Goal: Task Accomplishment & Management: Use online tool/utility

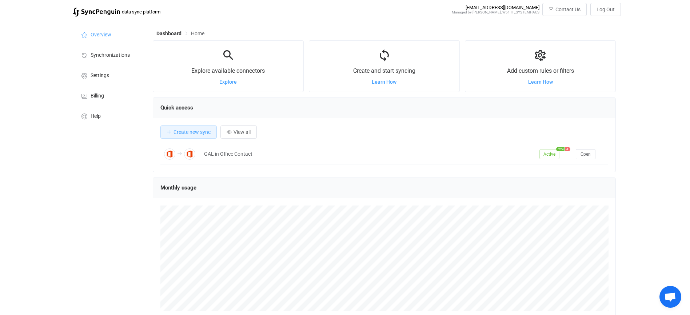
scroll to position [141, 463]
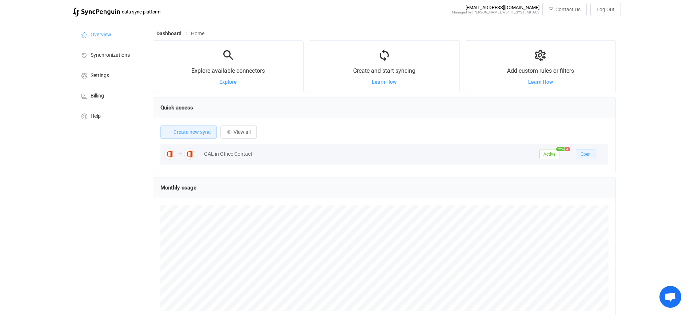
click at [578, 153] on button "Open" at bounding box center [585, 154] width 20 height 10
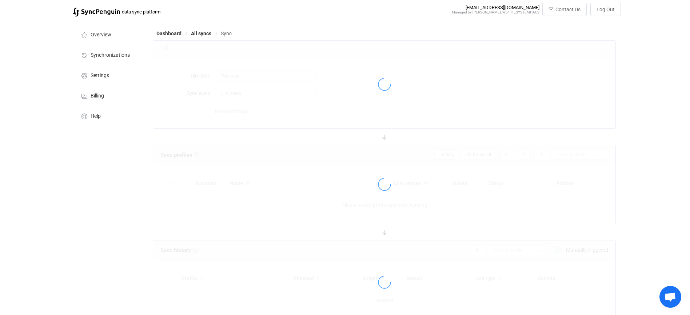
type input "Office 365 GAL → Office 365 (one to many)"
type input "12 hours"
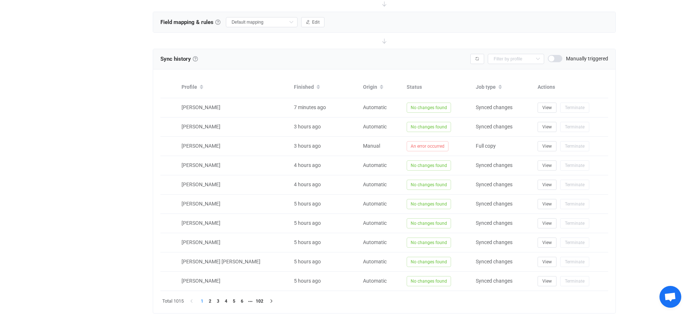
scroll to position [537, 0]
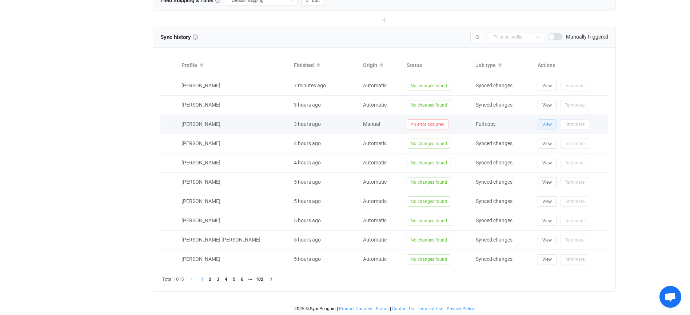
click at [551, 125] on span "View" at bounding box center [546, 124] width 9 height 5
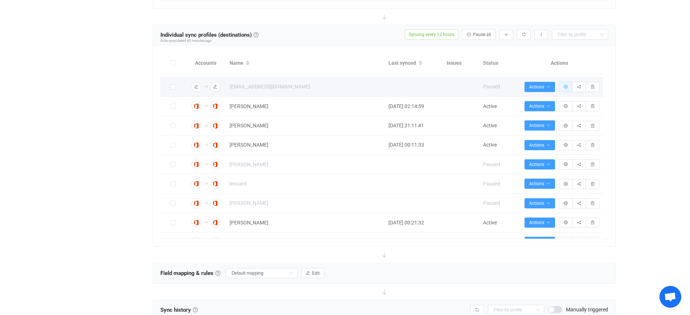
scroll to position [251, 0]
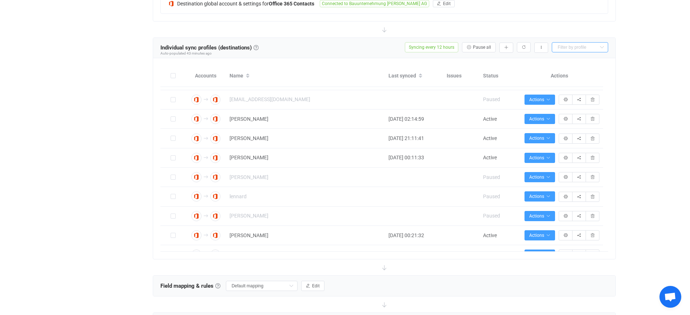
click at [588, 47] on input "text" at bounding box center [579, 47] width 56 height 10
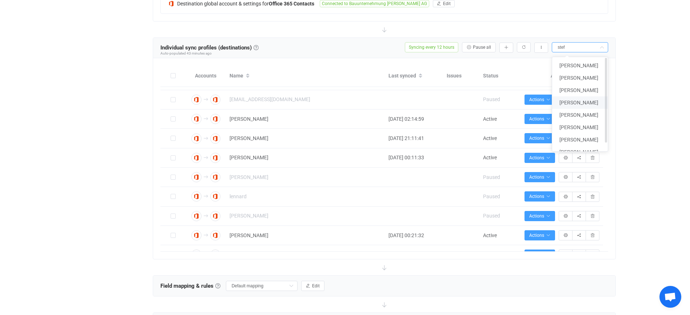
type input "stef"
click at [589, 101] on span "Stefanie Straub" at bounding box center [578, 103] width 39 height 6
type input "Stefanie Straub"
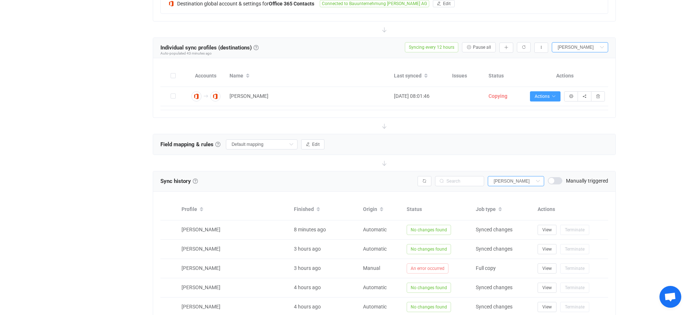
scroll to position [0, 0]
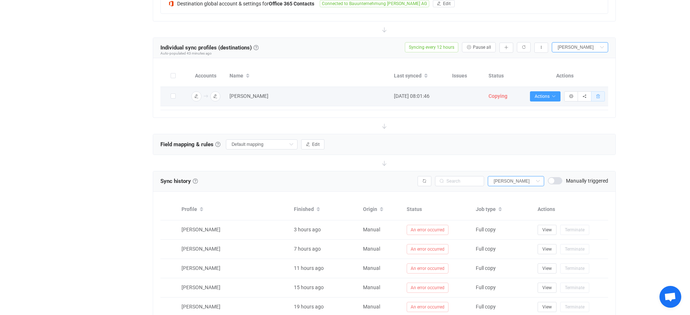
click at [596, 98] on icon "button" at bounding box center [597, 96] width 4 height 4
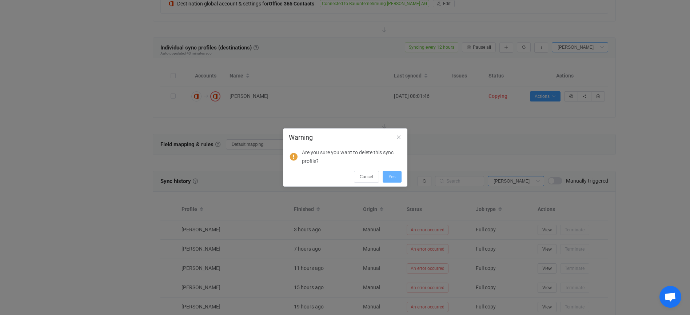
click at [391, 178] on span "Yes" at bounding box center [391, 176] width 7 height 5
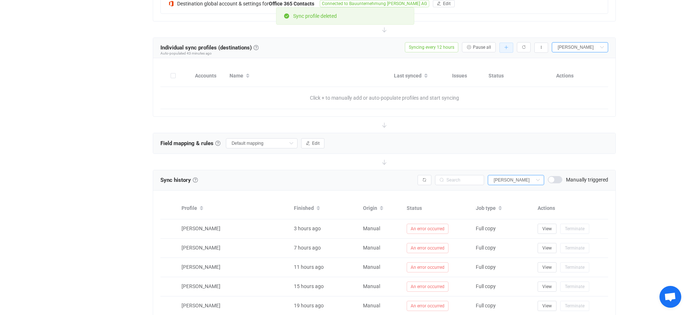
click at [501, 47] on button "button" at bounding box center [506, 48] width 14 height 10
click at [486, 96] on li "Populate" at bounding box center [480, 93] width 62 height 13
click at [504, 48] on icon "button" at bounding box center [506, 47] width 4 height 4
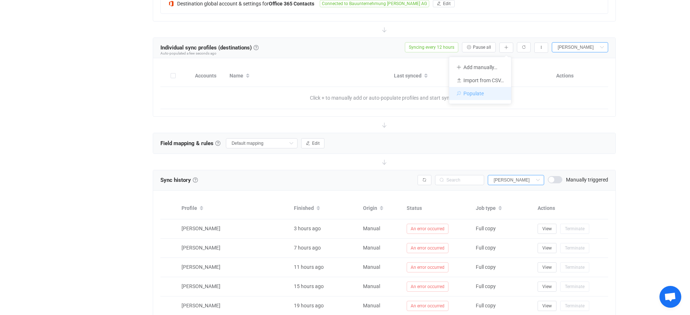
click at [474, 91] on li "Populate" at bounding box center [480, 93] width 62 height 13
click at [510, 48] on button "button" at bounding box center [506, 48] width 14 height 10
click at [492, 89] on li "Populate" at bounding box center [480, 93] width 62 height 13
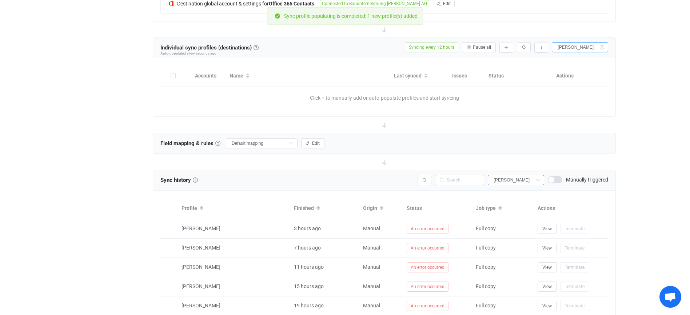
click at [599, 48] on icon at bounding box center [601, 47] width 9 height 10
click at [0, 0] on icon at bounding box center [0, 0] width 0 height 0
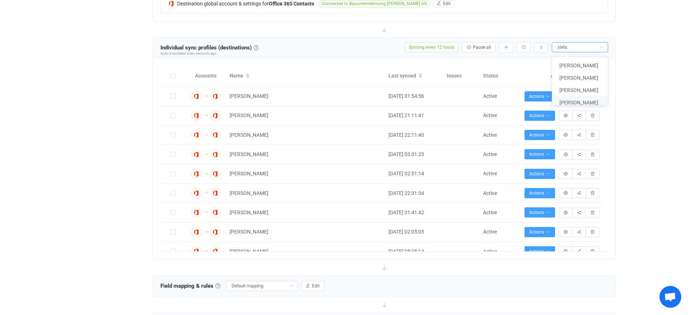
type input "stefa"
click at [583, 103] on div "Share sync profile" at bounding box center [579, 100] width 42 height 12
click at [579, 44] on input "text" at bounding box center [579, 47] width 56 height 10
type input "stefanie"
click at [560, 63] on span "Stefanie Straub" at bounding box center [578, 66] width 39 height 6
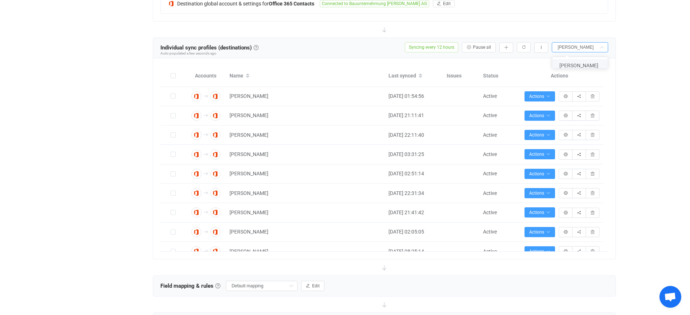
type input "Stefanie Straub"
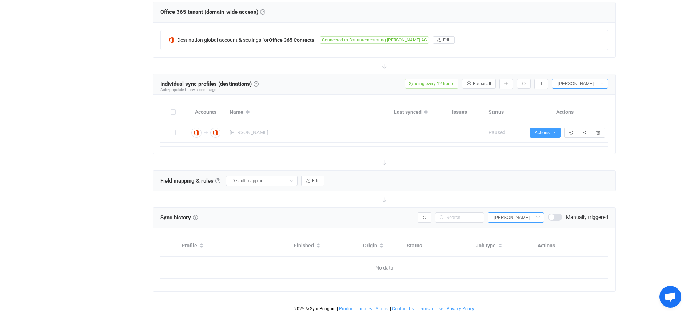
scroll to position [215, 0]
click at [551, 132] on icon "button" at bounding box center [553, 132] width 4 height 4
click at [523, 153] on li "Start syncing…" at bounding box center [525, 152] width 67 height 13
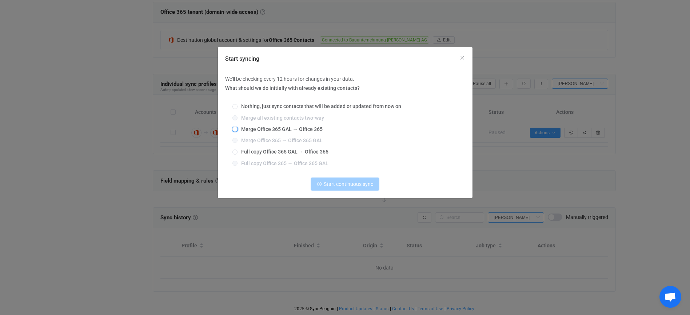
click at [273, 129] on span "Merge Office 365 GAL → Office 365" at bounding box center [279, 129] width 85 height 6
click at [237, 129] on input "Merge Office 365 GAL → Office 365" at bounding box center [234, 129] width 5 height 6
radio input "true"
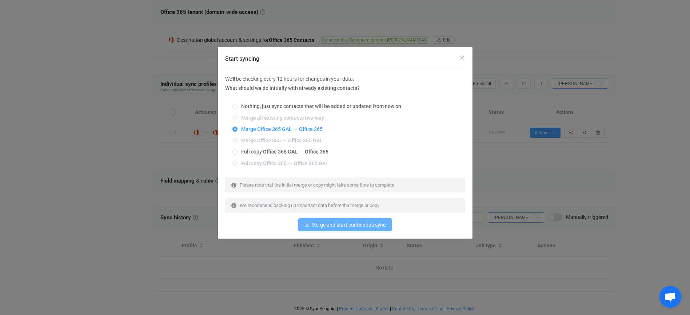
click at [370, 222] on span "Merge and start continuous sync" at bounding box center [348, 225] width 74 height 6
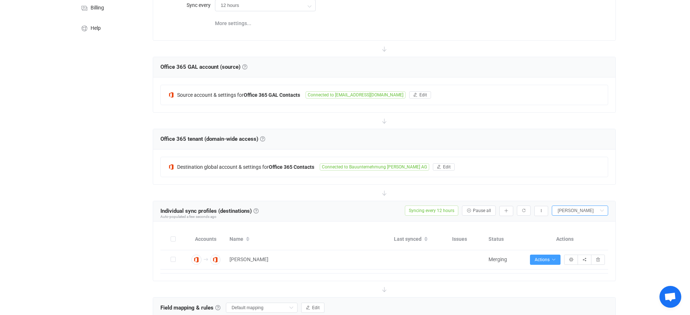
scroll to position [148, 0]
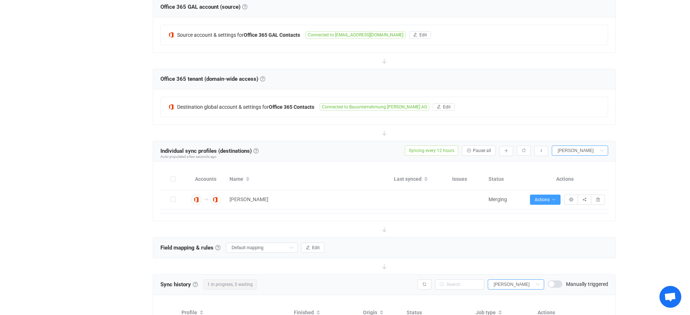
click at [654, 100] on div "| data sync platform syncpenguin@albertweil.de Managed by Gabor Reiter, W51 IT_…" at bounding box center [345, 117] width 690 height 524
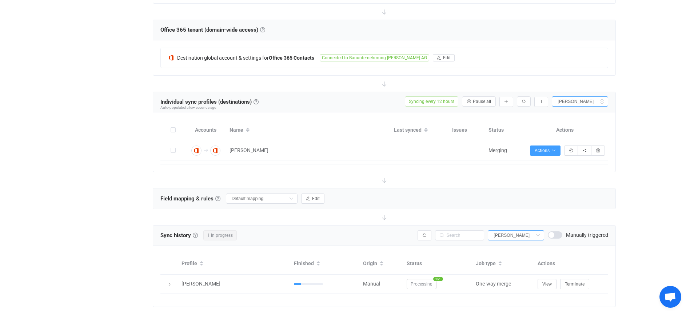
click at [601, 102] on icon at bounding box center [601, 101] width 9 height 10
click at [0, 0] on icon at bounding box center [0, 0] width 0 height 0
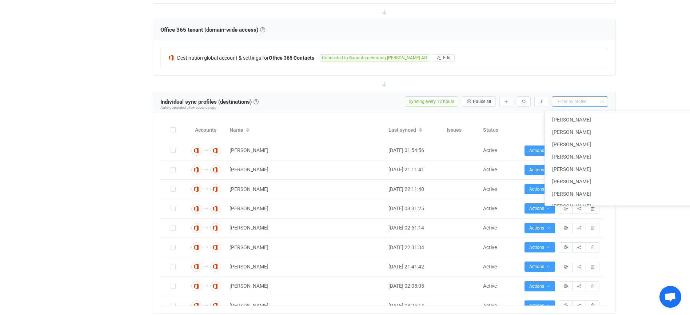
type input "a"
type input "Azubi lohn"
type input "Azubi"
click at [596, 118] on span "Azubi Kalkulation" at bounding box center [578, 120] width 39 height 6
type input "Azubi Kalkulation"
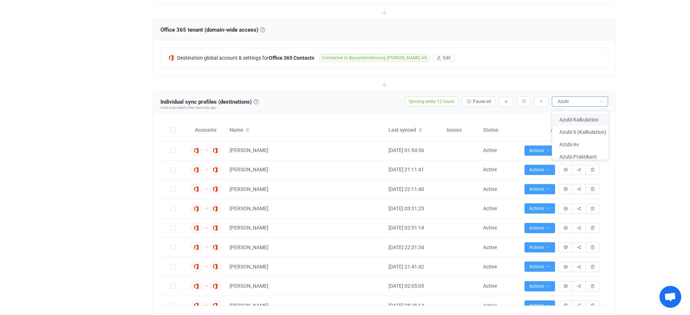
type input "Azubi Kalkulation"
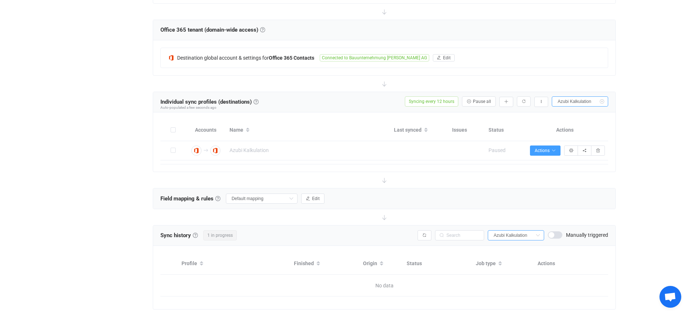
click at [587, 105] on input "Azubi Kalkulation" at bounding box center [579, 101] width 56 height 10
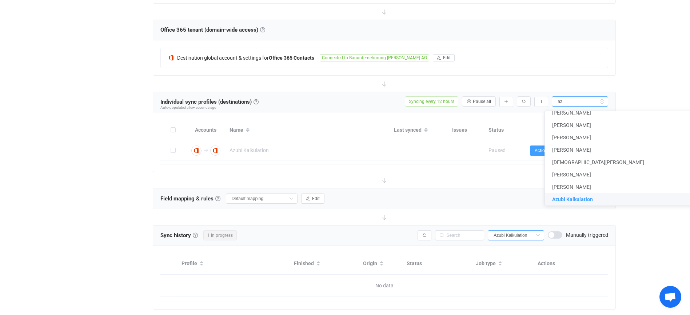
scroll to position [0, 0]
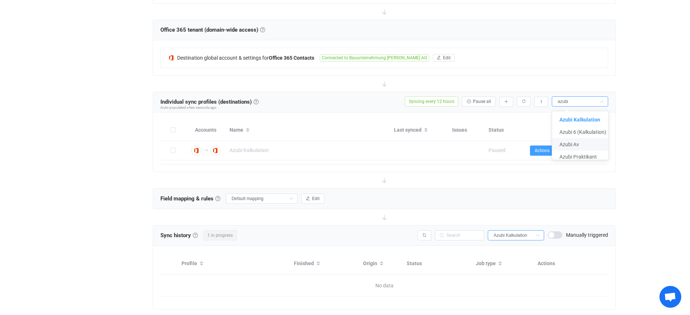
type input "azubi"
click at [578, 142] on span "Azubi Av" at bounding box center [569, 144] width 20 height 6
type input "Azubi Av"
click at [585, 99] on input "Azubi Av" at bounding box center [579, 101] width 56 height 10
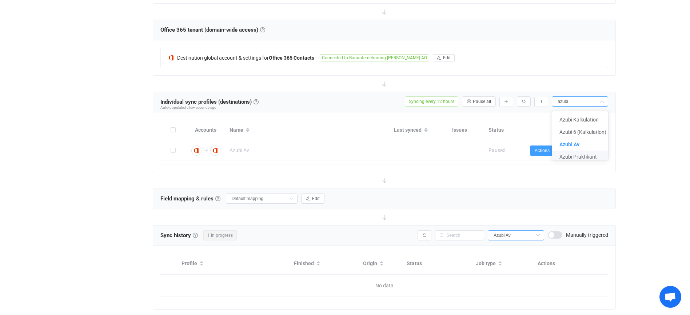
type input "azubi"
click at [590, 156] on span "Azubi Praktikant" at bounding box center [577, 157] width 37 height 6
type input "Azubi Praktikant"
click at [591, 102] on input "Azubi Praktikant" at bounding box center [579, 101] width 56 height 10
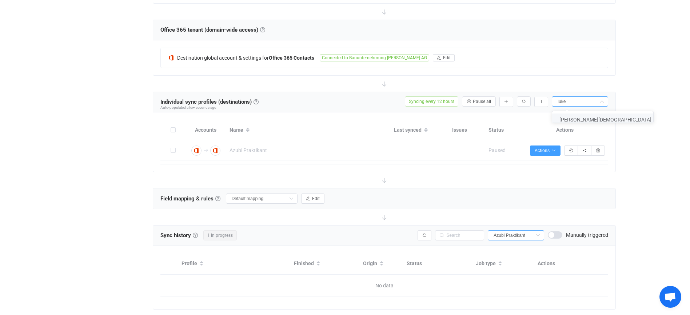
type input "luke"
click at [598, 122] on li "Luke Christen" at bounding box center [605, 119] width 107 height 12
type input "Luke Christen"
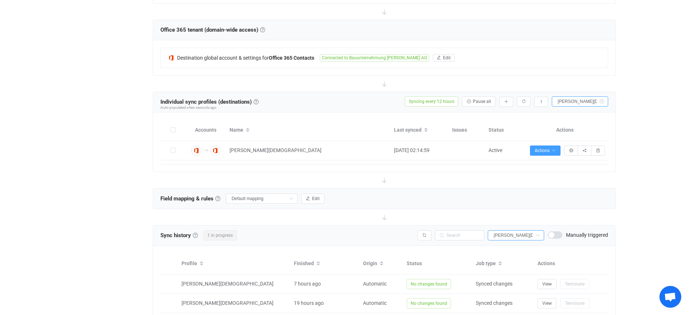
click at [576, 102] on input "Luke Christen" at bounding box center [579, 101] width 56 height 10
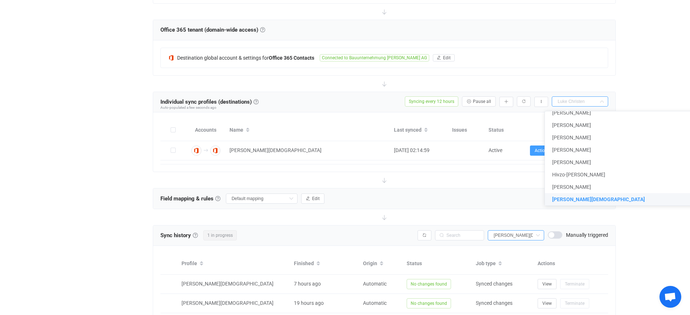
click at [647, 87] on div "| data sync platform syncpenguin@albertweil.de Managed by Gabor Reiter, W51 IT_…" at bounding box center [345, 106] width 690 height 601
type input "Luke Christen"
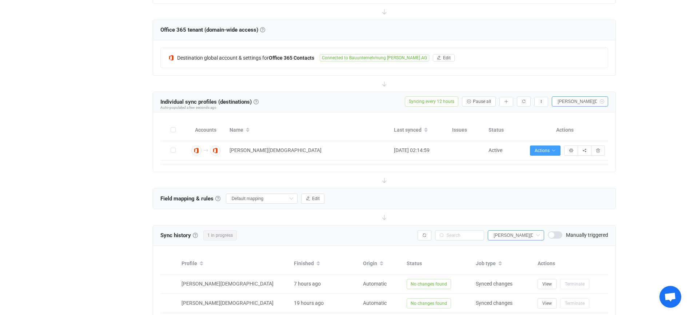
click at [602, 102] on icon at bounding box center [601, 101] width 9 height 10
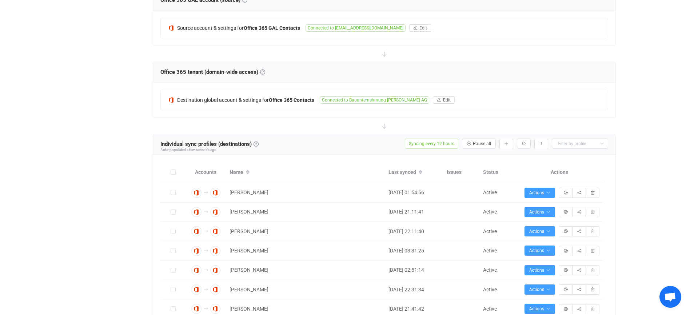
scroll to position [192, 0]
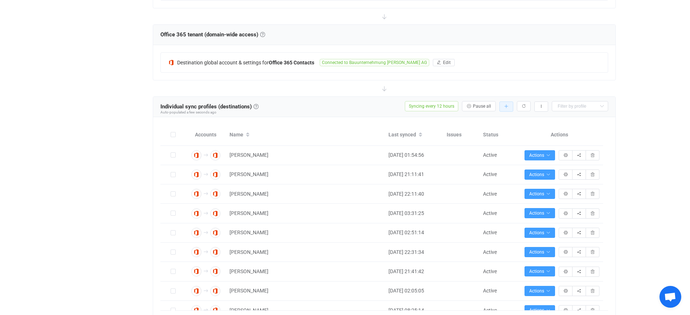
click at [510, 108] on button "button" at bounding box center [506, 106] width 14 height 10
click at [647, 38] on div "| data sync platform syncpenguin@albertweil.de Managed by Gabor Reiter, W51 IT_…" at bounding box center [345, 235] width 690 height 848
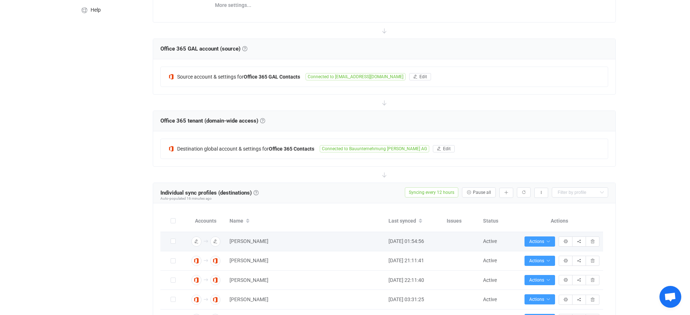
scroll to position [218, 0]
